Goal: Task Accomplishment & Management: Manage account settings

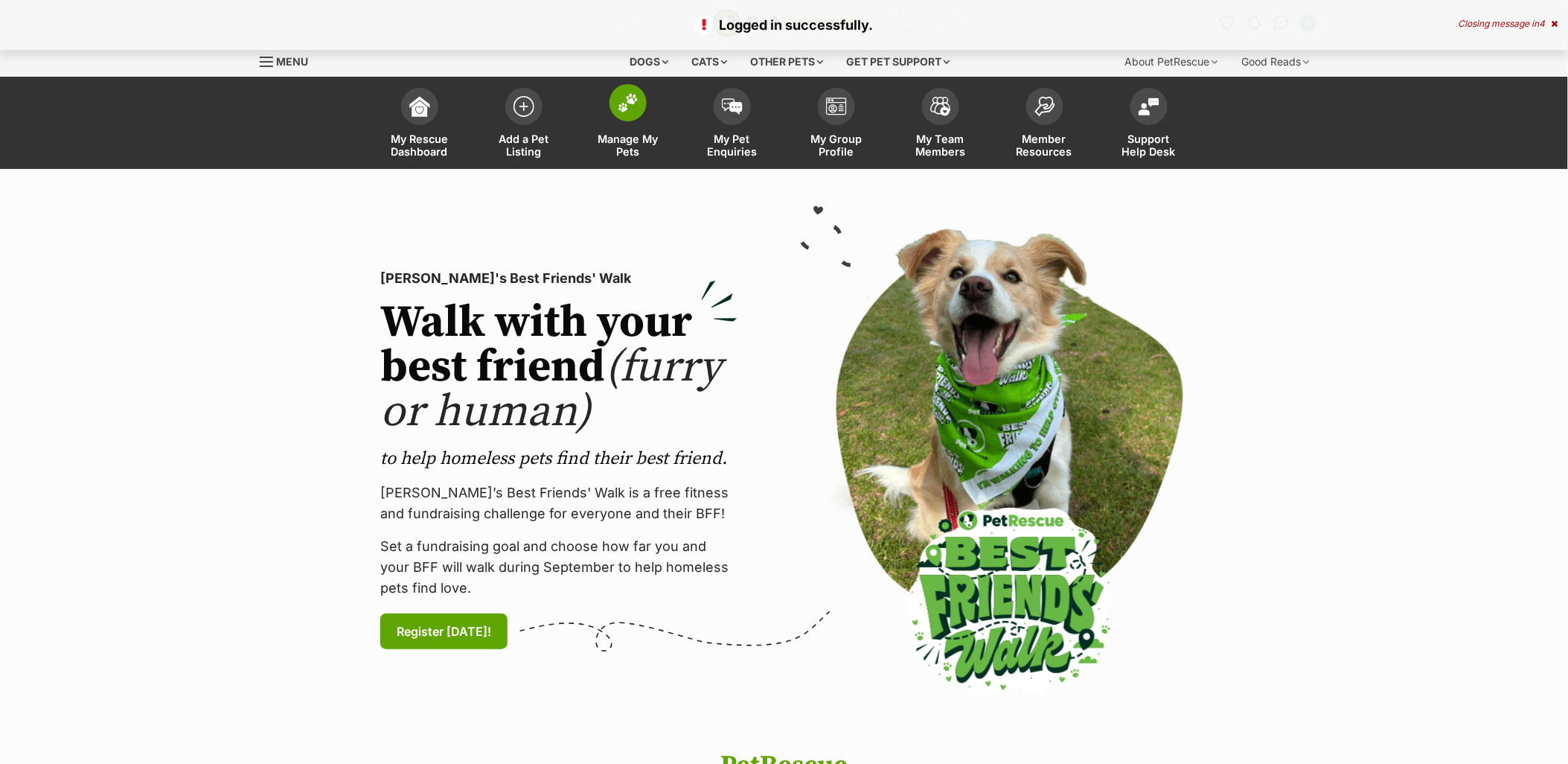
click at [624, 163] on link "Manage My Pets" at bounding box center [628, 124] width 104 height 89
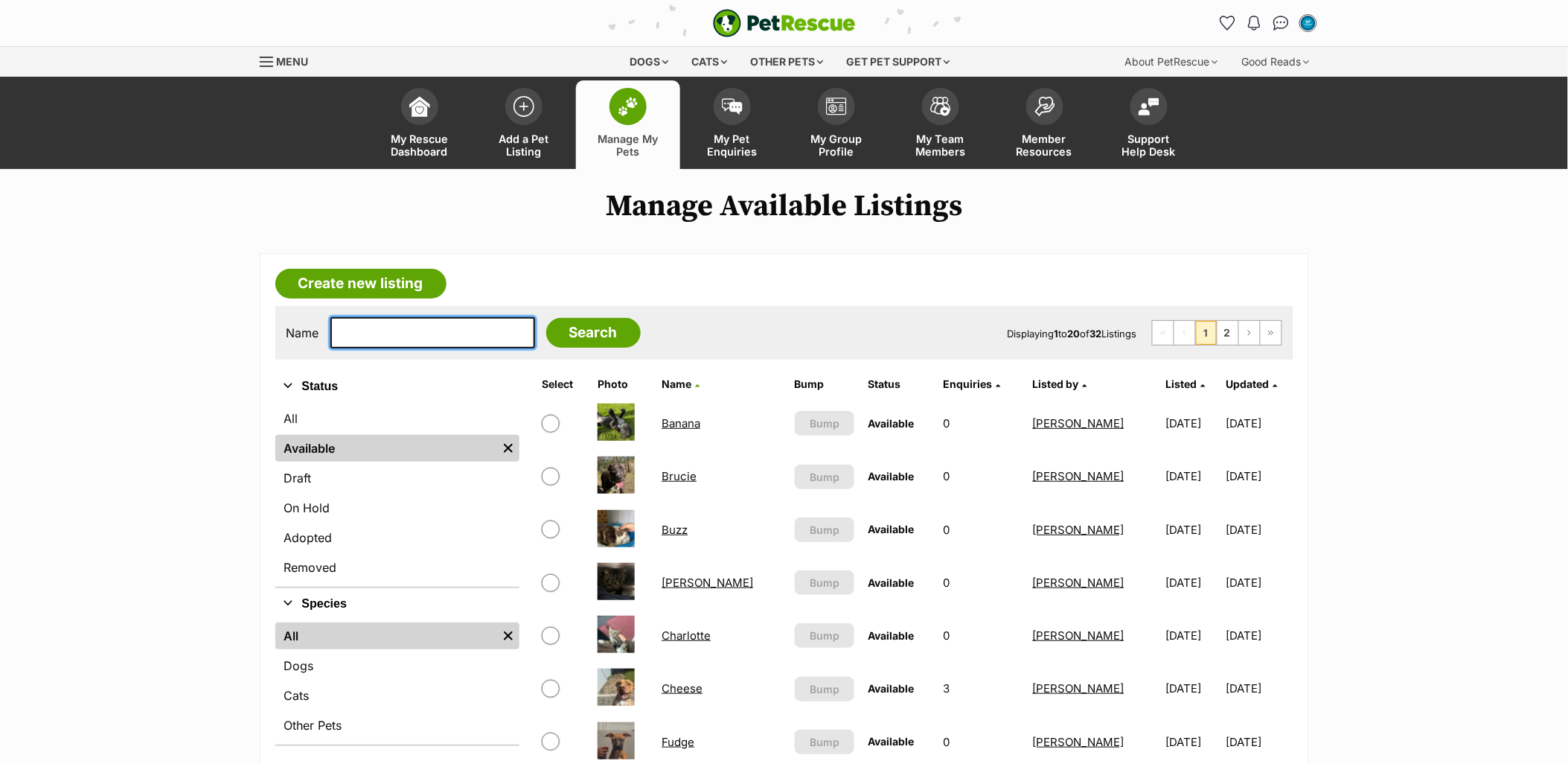
click at [411, 332] on input "text" at bounding box center [433, 332] width 205 height 31
type input "storm"
click at [547, 318] on input "Search" at bounding box center [594, 332] width 94 height 30
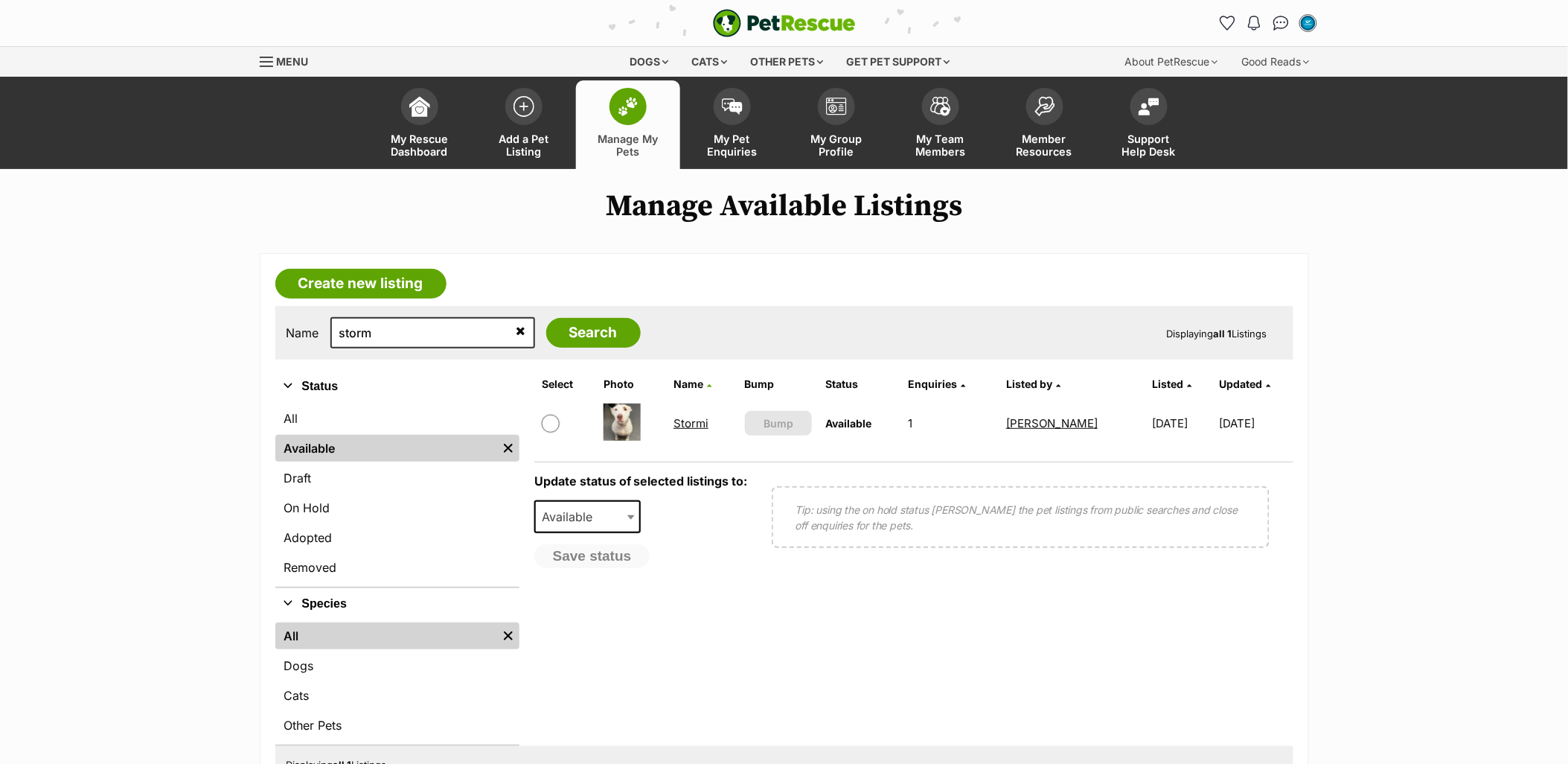
click at [547, 420] on input "checkbox" at bounding box center [551, 424] width 18 height 18
checkbox input "true"
click at [585, 502] on span "Available" at bounding box center [588, 517] width 107 height 33
drag, startPoint x: 589, startPoint y: 593, endPoint x: 592, endPoint y: 581, distance: 12.4
select select "removed"
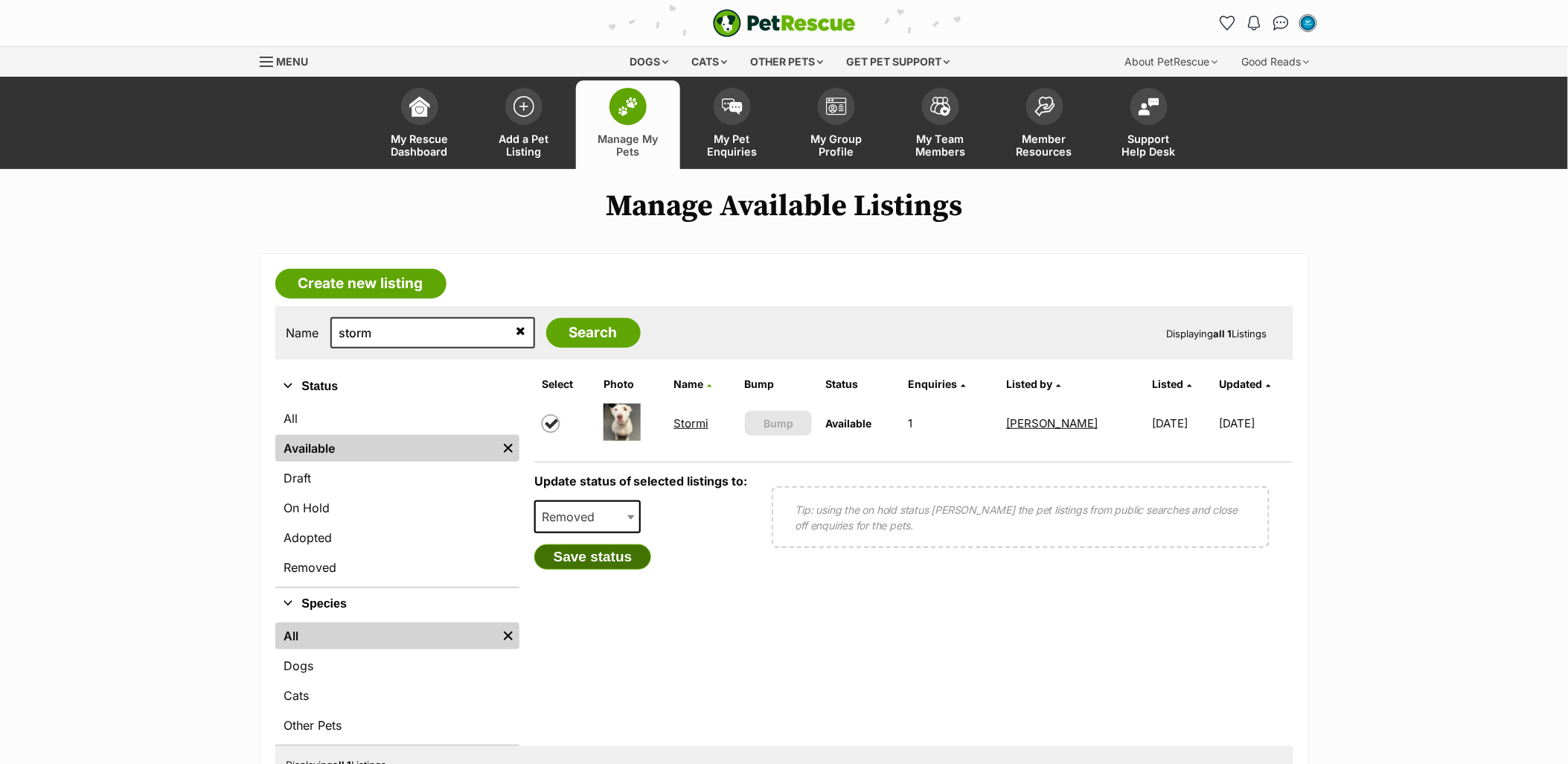
click at [593, 558] on button "Save status" at bounding box center [593, 557] width 118 height 26
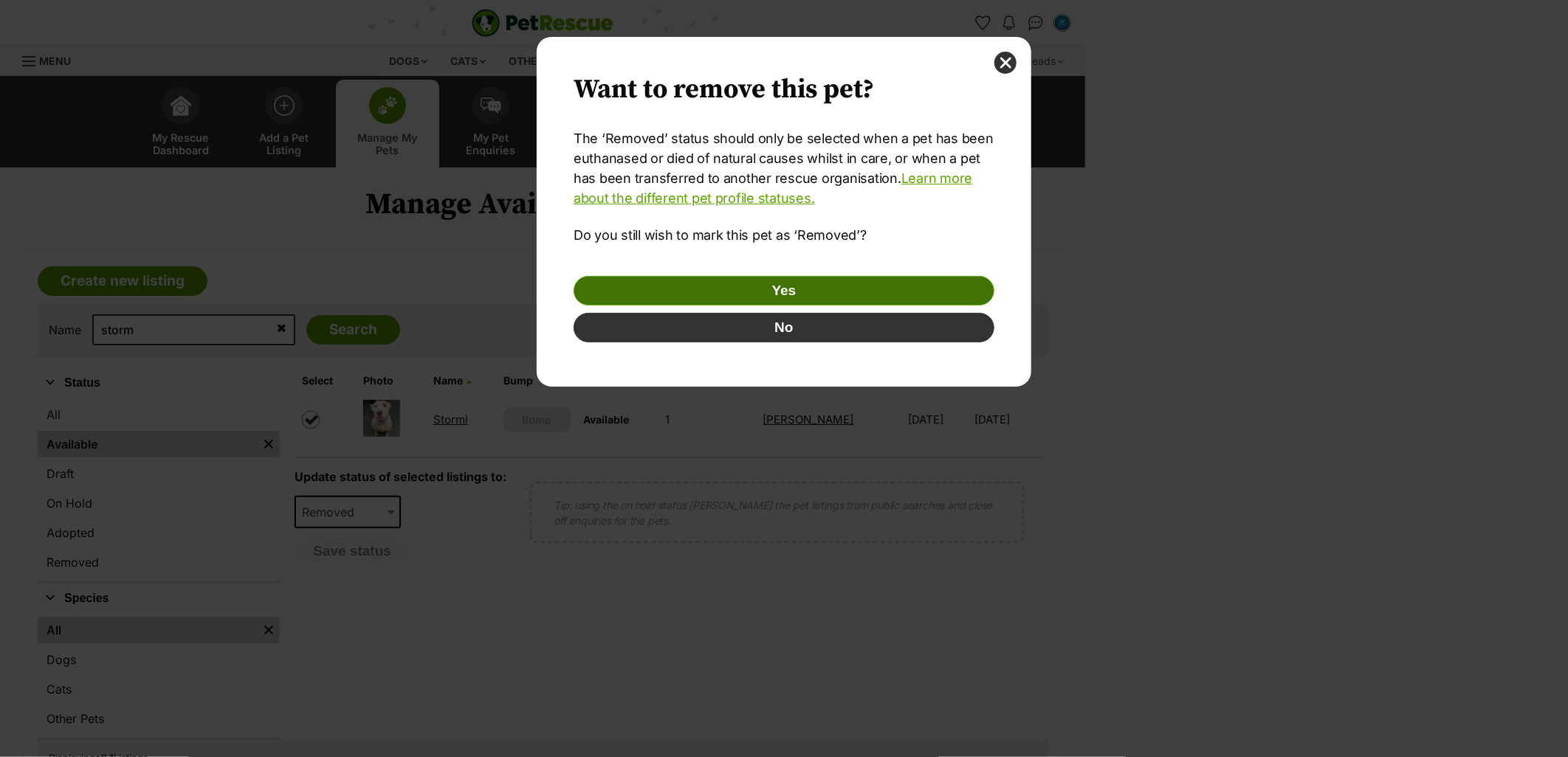
click at [765, 291] on button "Yes" at bounding box center [784, 290] width 421 height 29
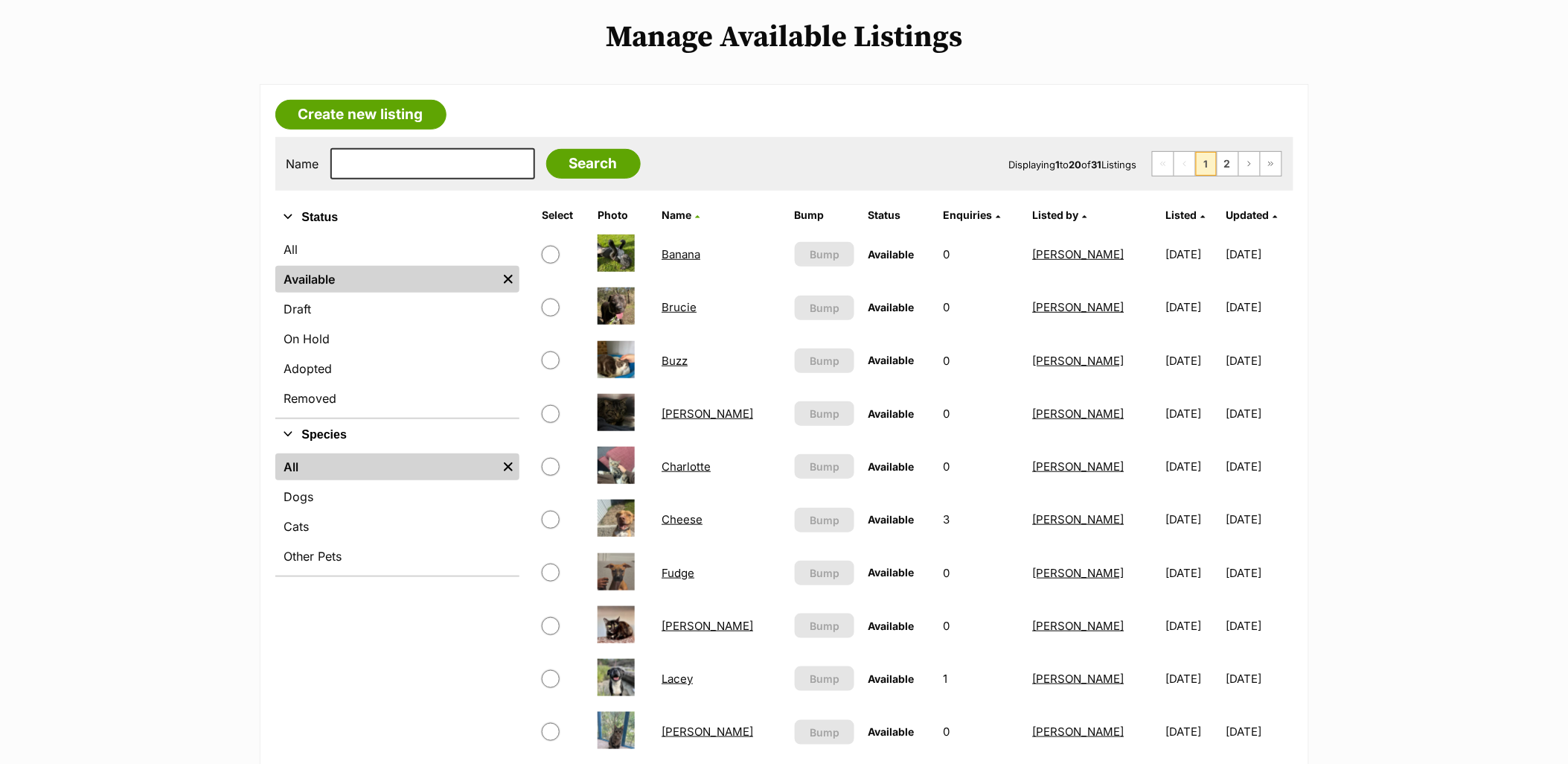
scroll to position [413, 0]
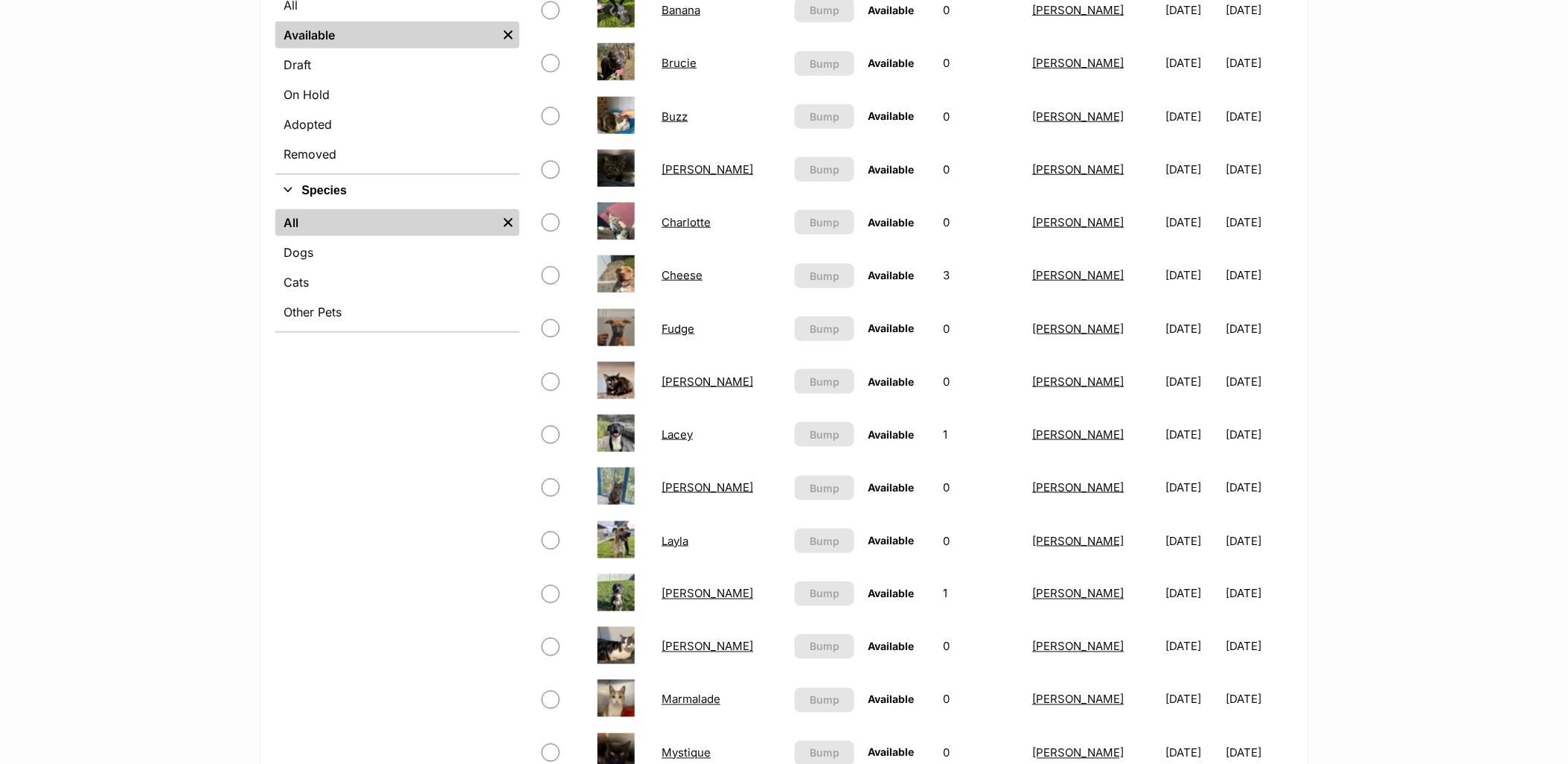
click at [679, 481] on link "[PERSON_NAME]" at bounding box center [708, 488] width 91 height 14
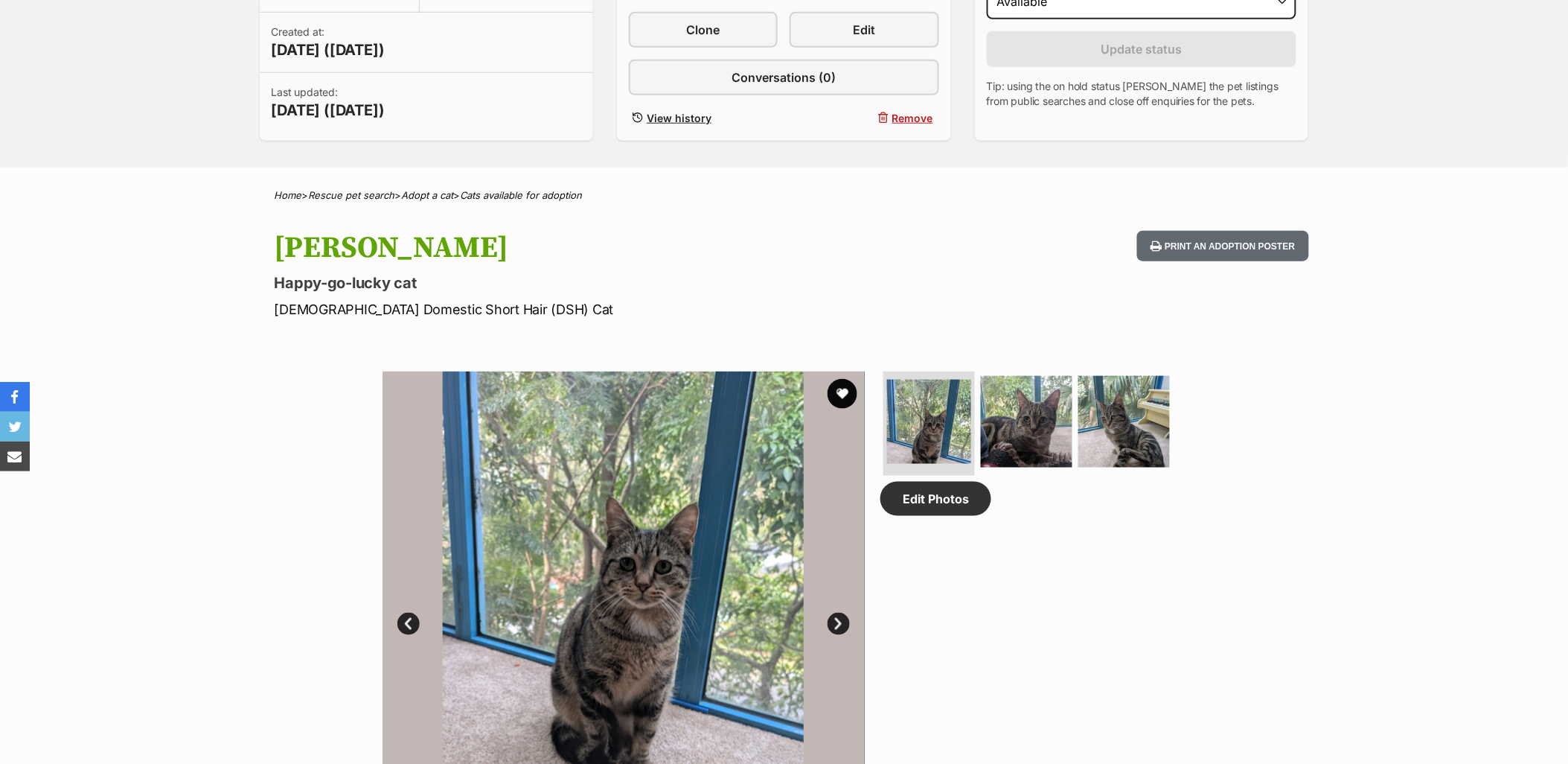
scroll to position [745, 0]
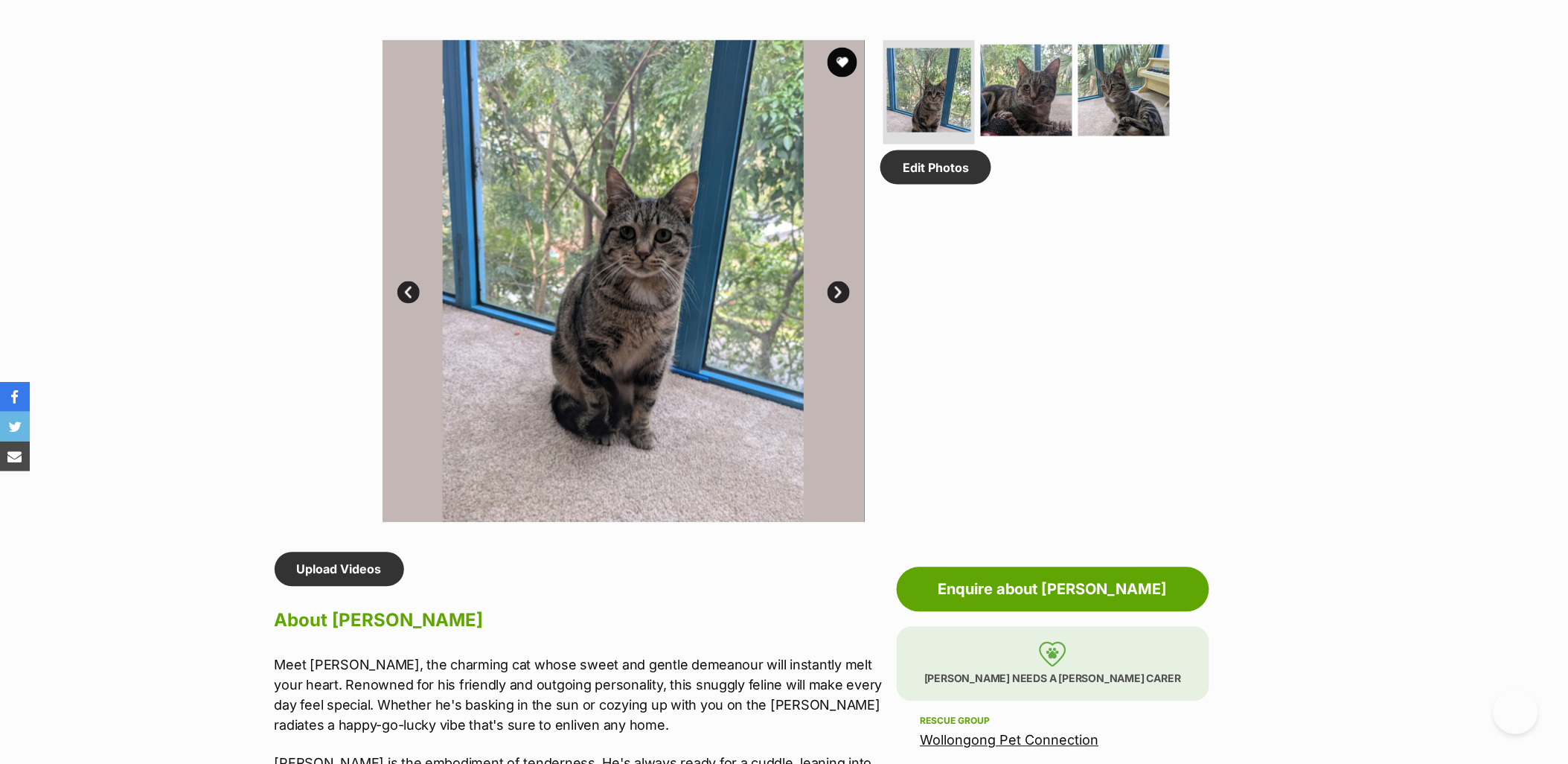
click at [828, 287] on link "Next" at bounding box center [839, 293] width 22 height 22
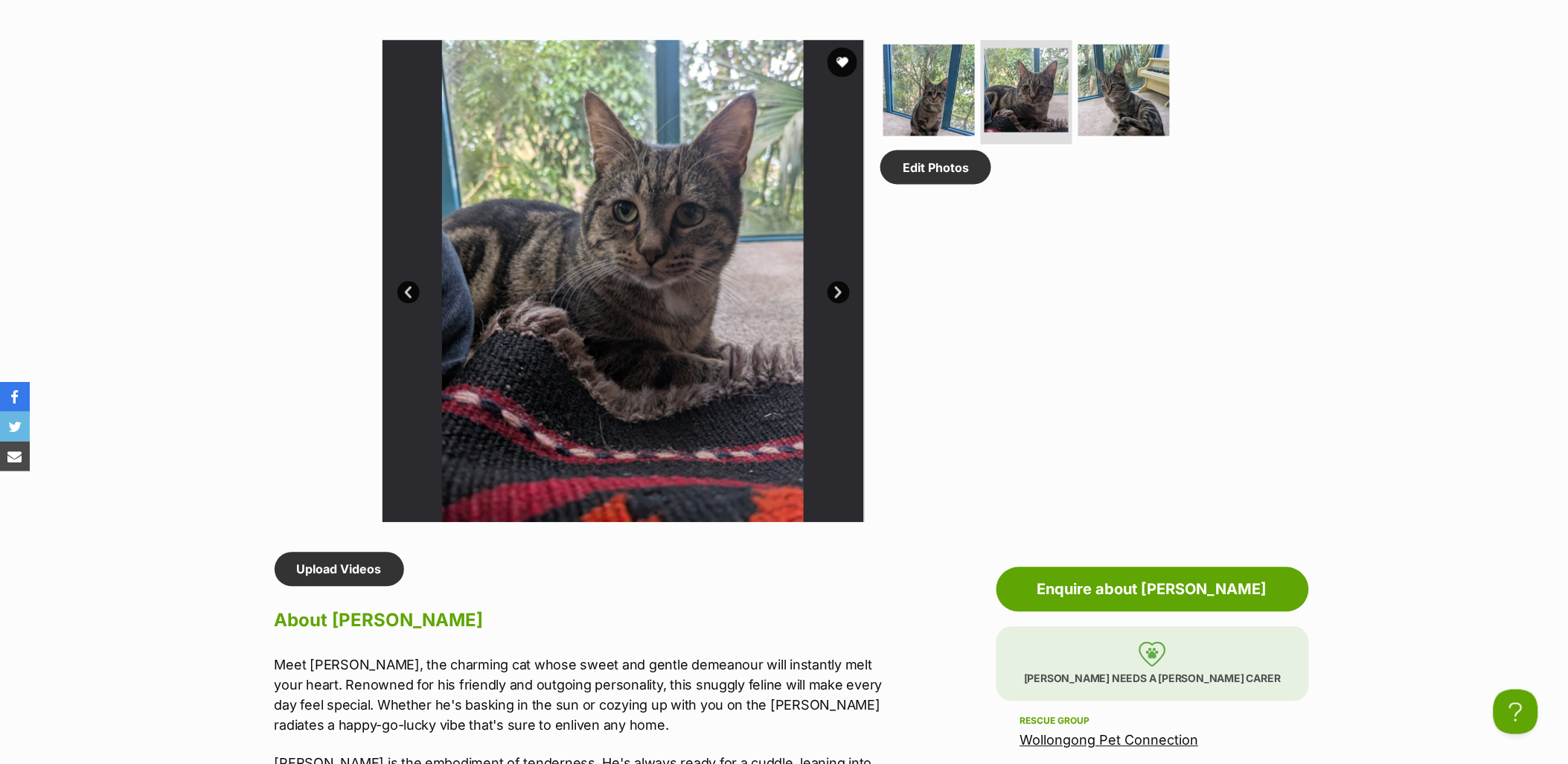
scroll to position [0, 0]
click at [838, 291] on link "Next" at bounding box center [839, 293] width 22 height 22
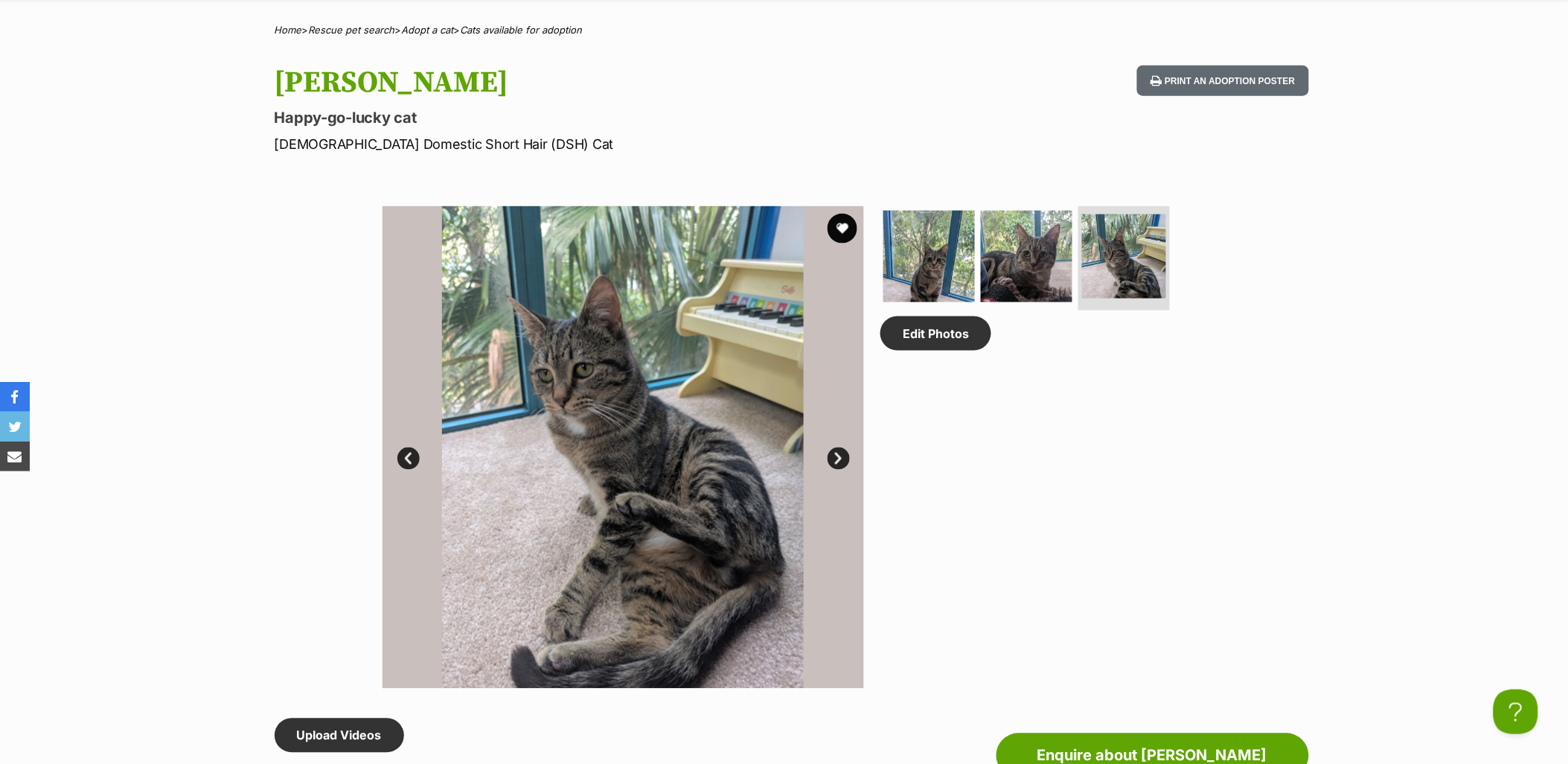
click at [407, 456] on link "Prev" at bounding box center [409, 459] width 22 height 22
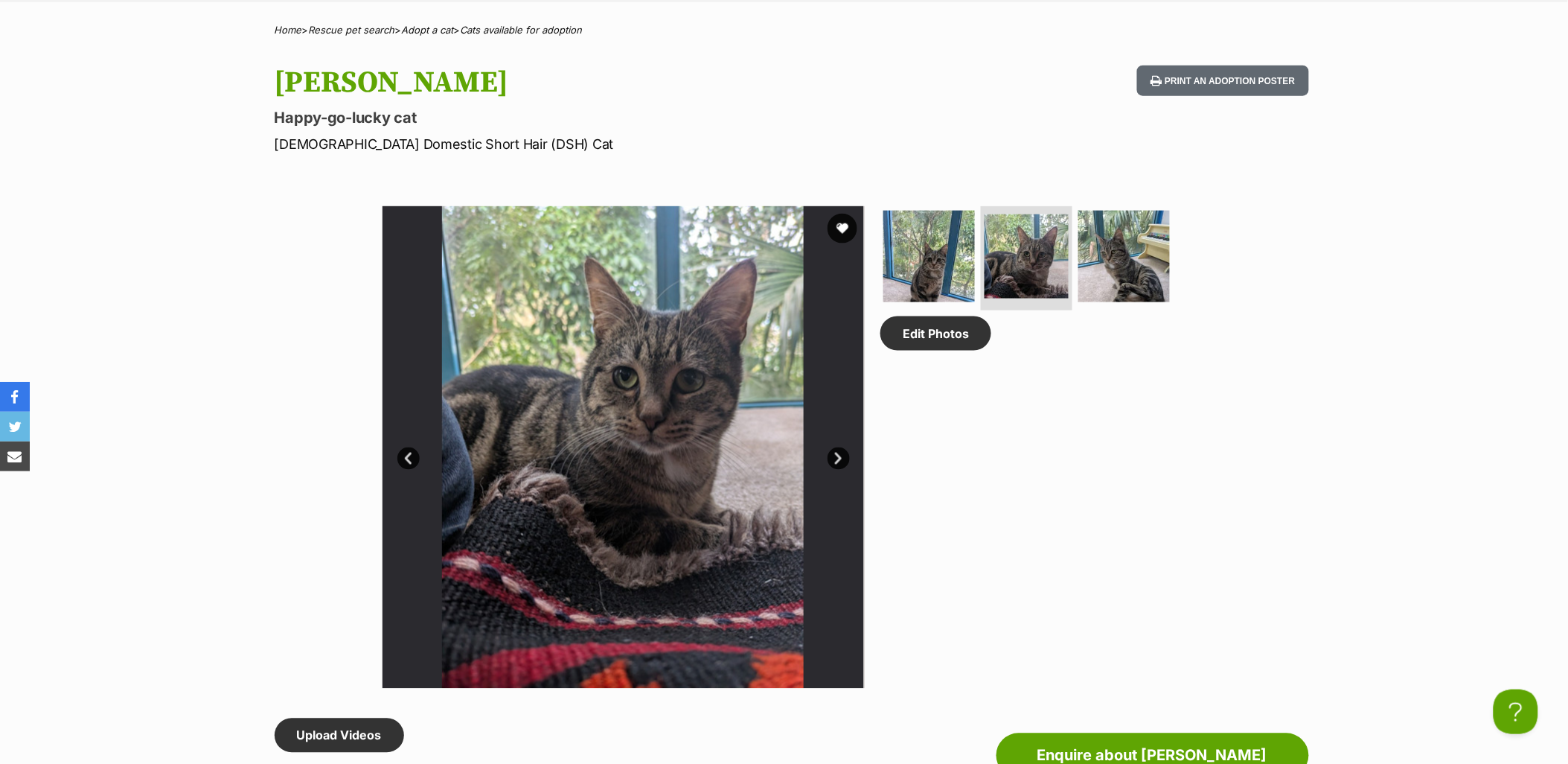
click at [399, 447] on img at bounding box center [623, 448] width 483 height 483
click at [409, 452] on link "Prev" at bounding box center [409, 459] width 22 height 22
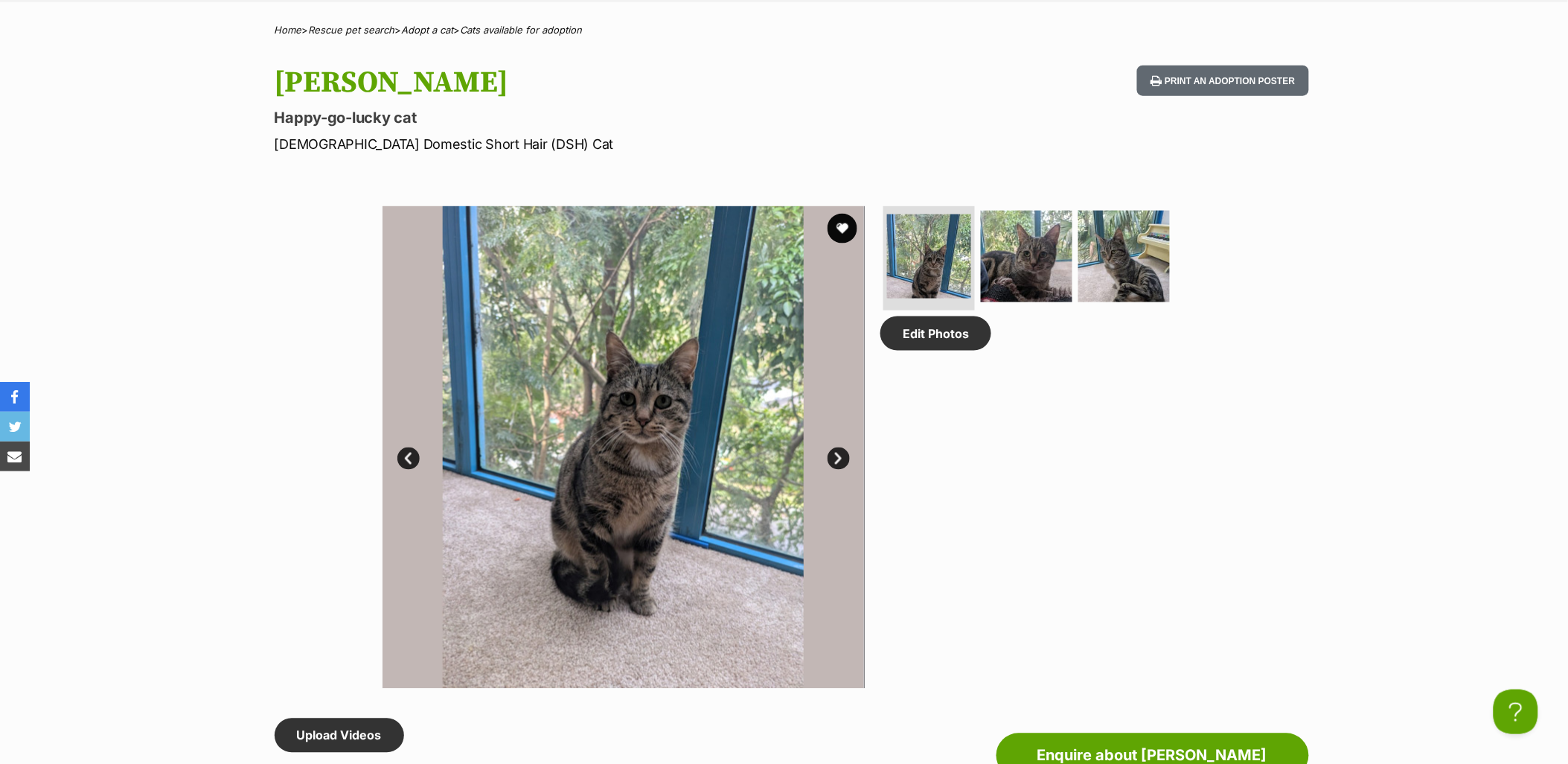
click at [843, 452] on link "Next" at bounding box center [839, 459] width 22 height 22
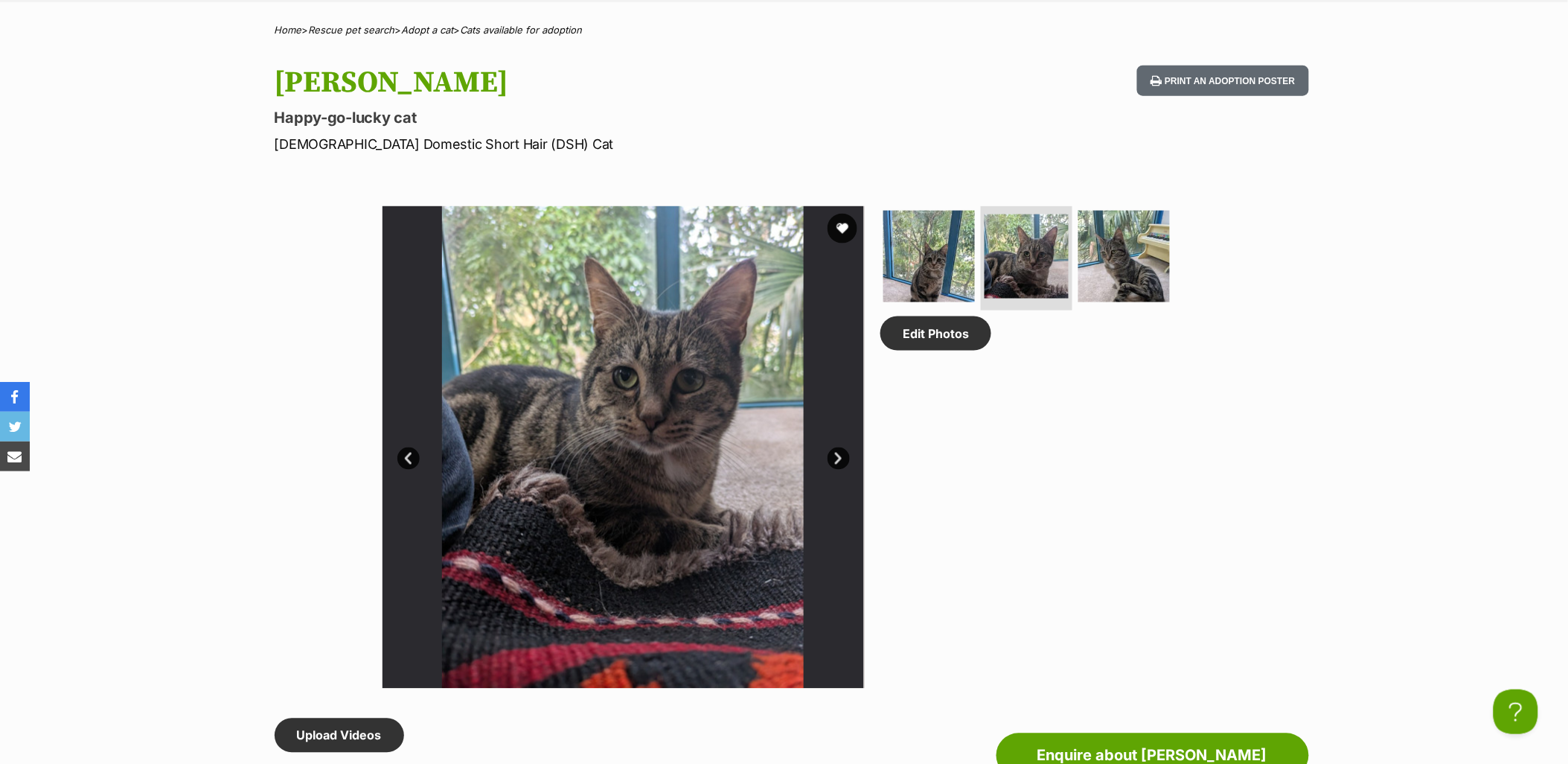
click at [843, 452] on link "Next" at bounding box center [839, 459] width 22 height 22
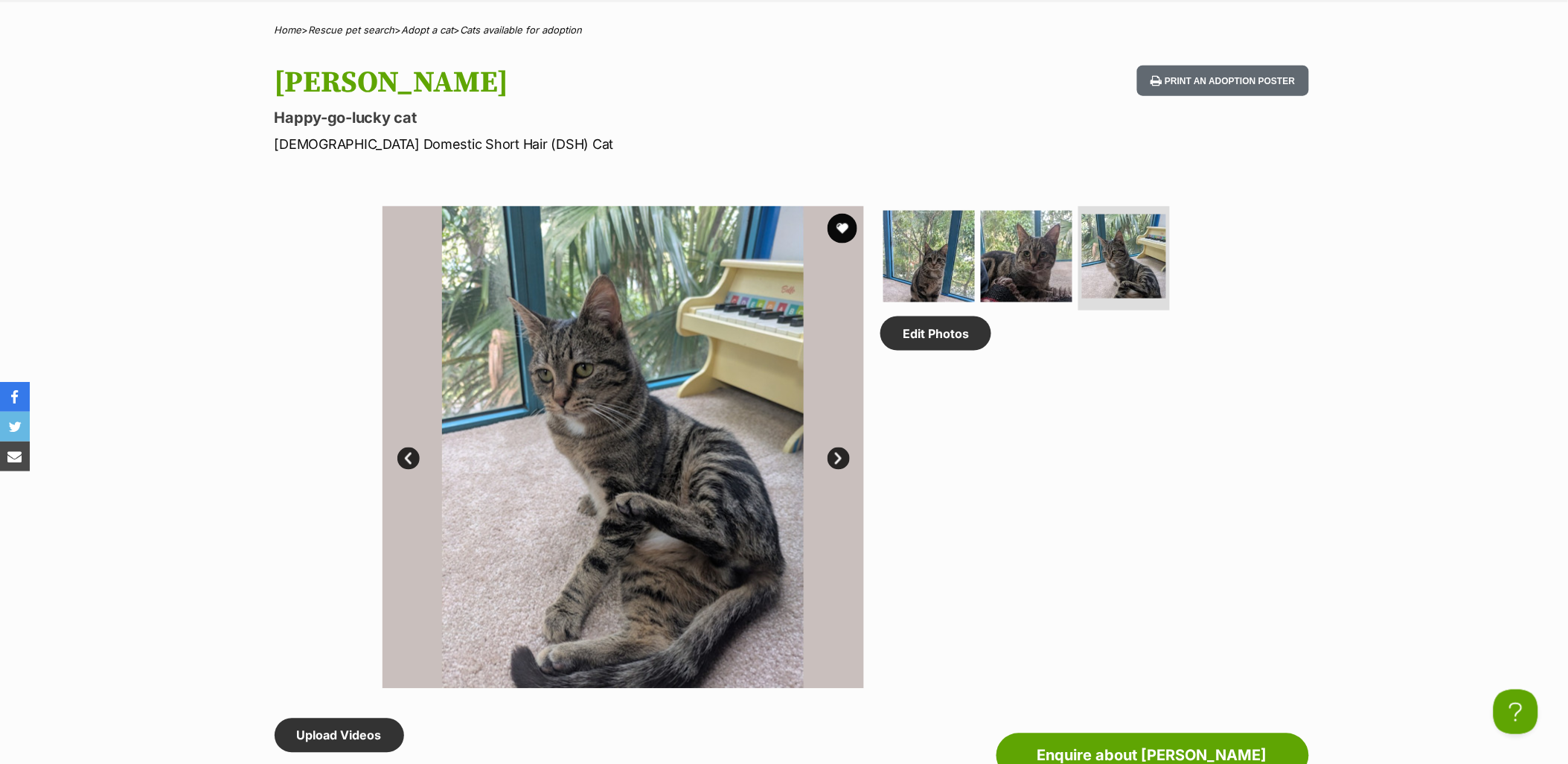
click at [411, 460] on link "Prev" at bounding box center [409, 459] width 22 height 22
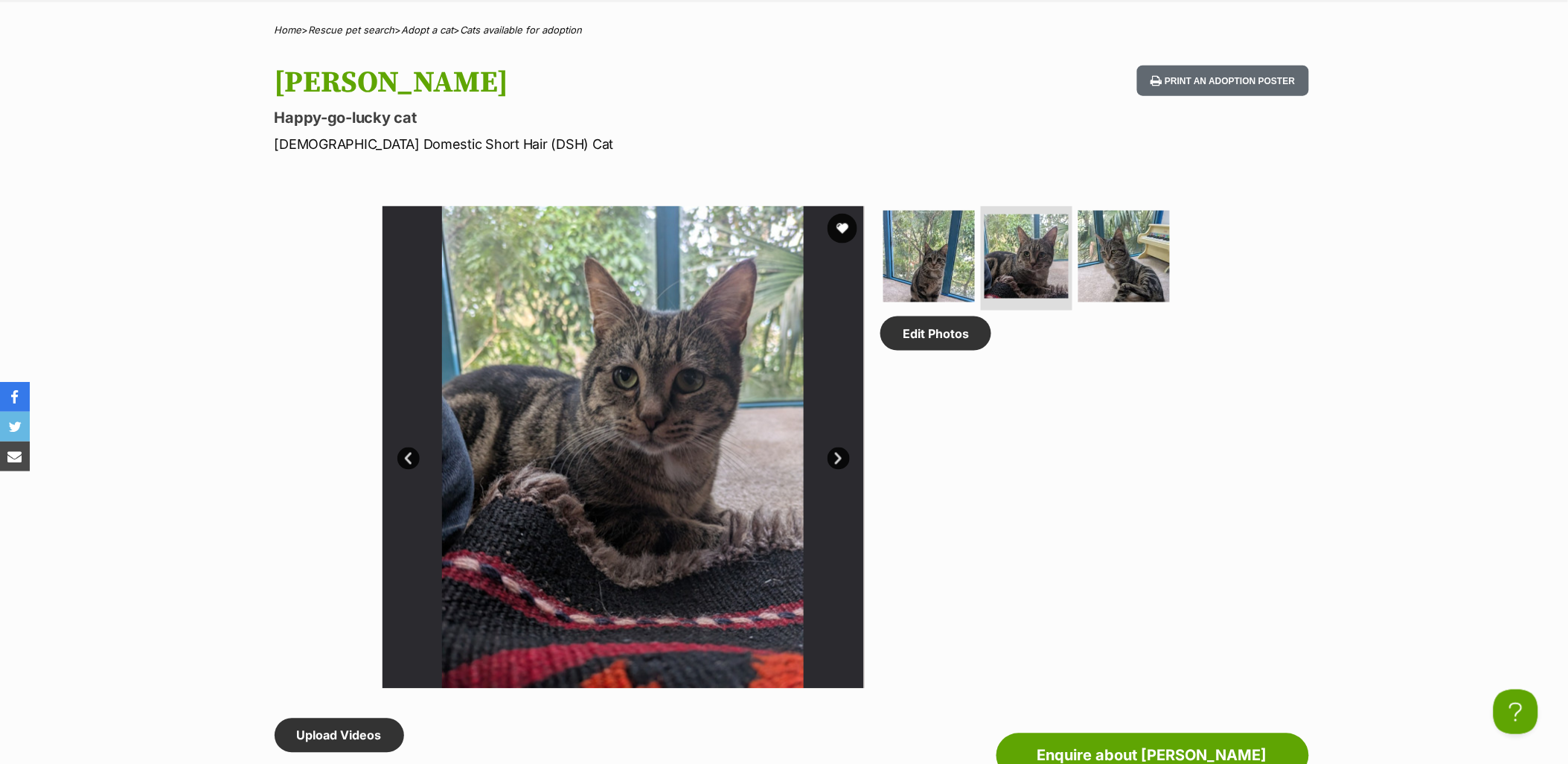
click at [410, 449] on link "Prev" at bounding box center [409, 459] width 22 height 22
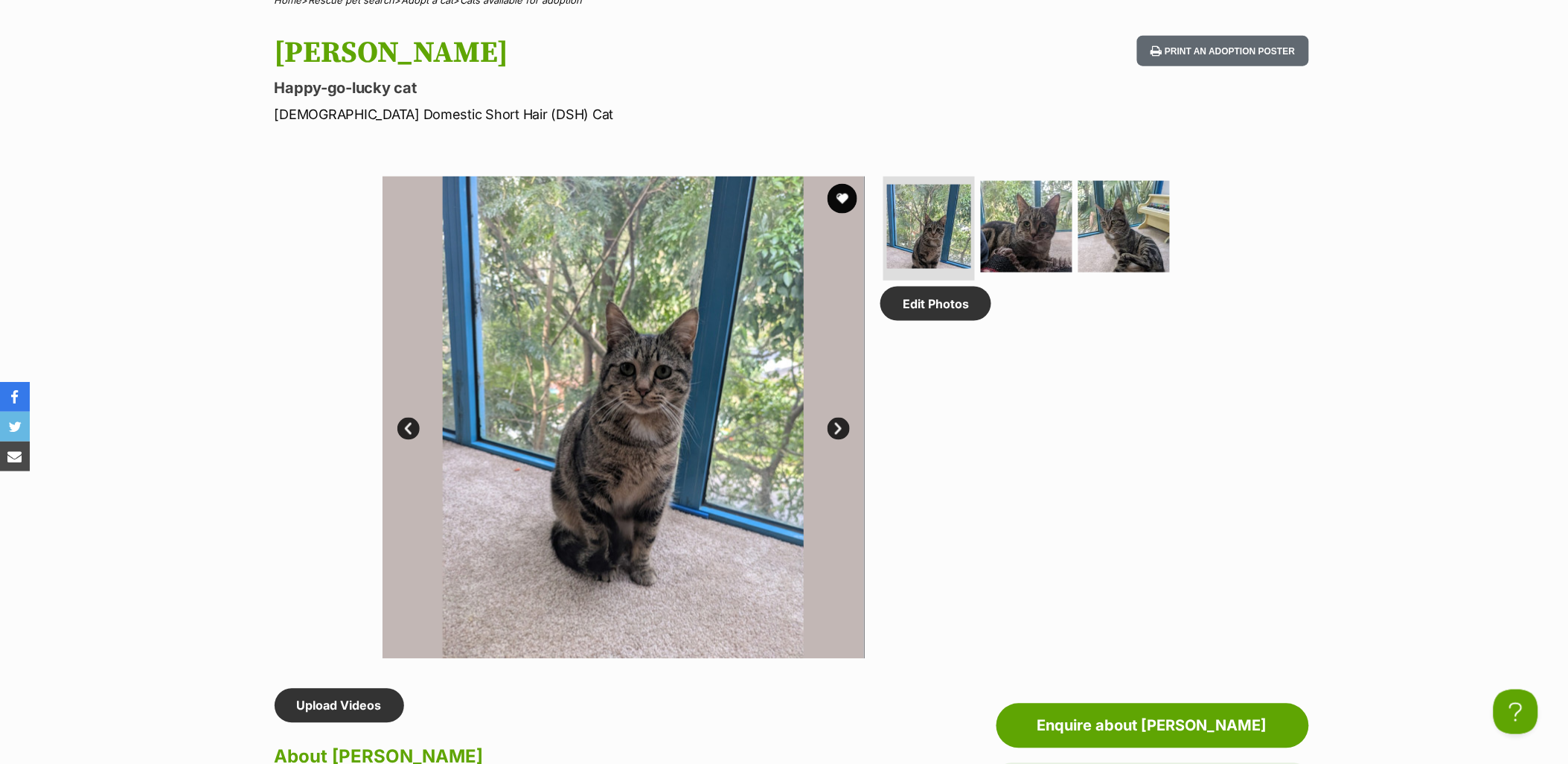
scroll to position [579, 0]
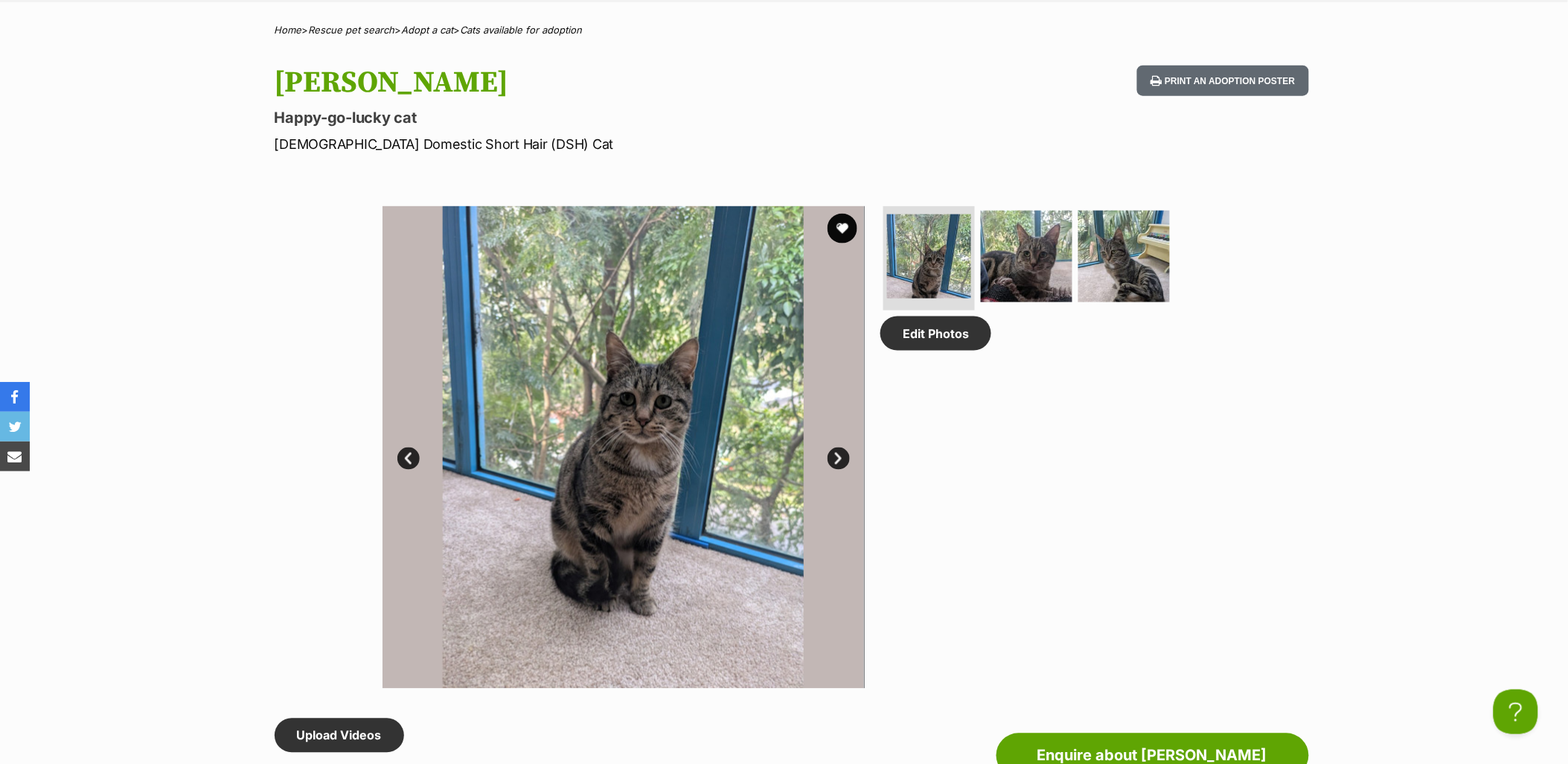
click at [834, 457] on link "Next" at bounding box center [839, 459] width 22 height 22
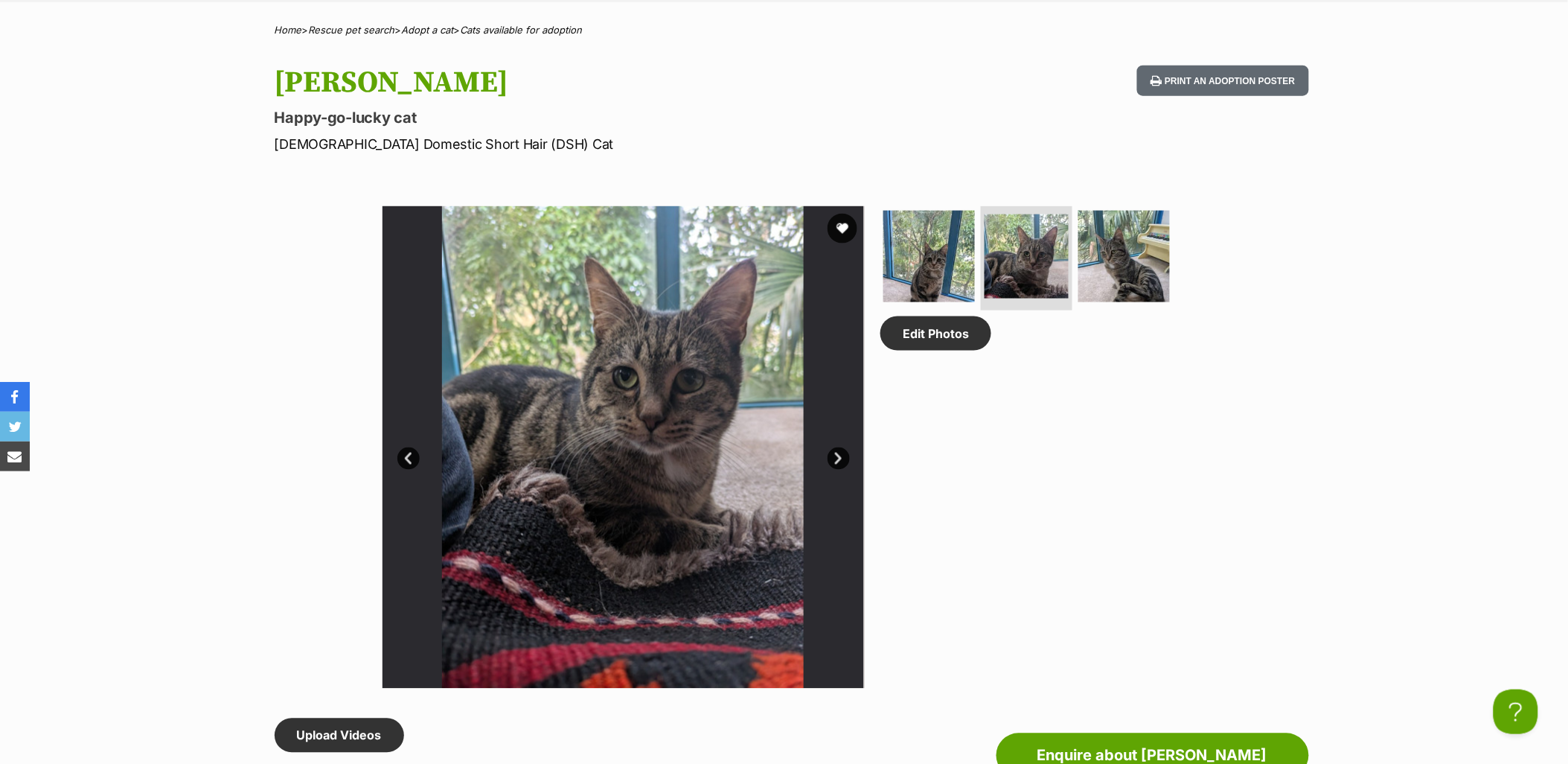
click at [834, 457] on link "Next" at bounding box center [839, 459] width 22 height 22
